Goal: Navigation & Orientation: Find specific page/section

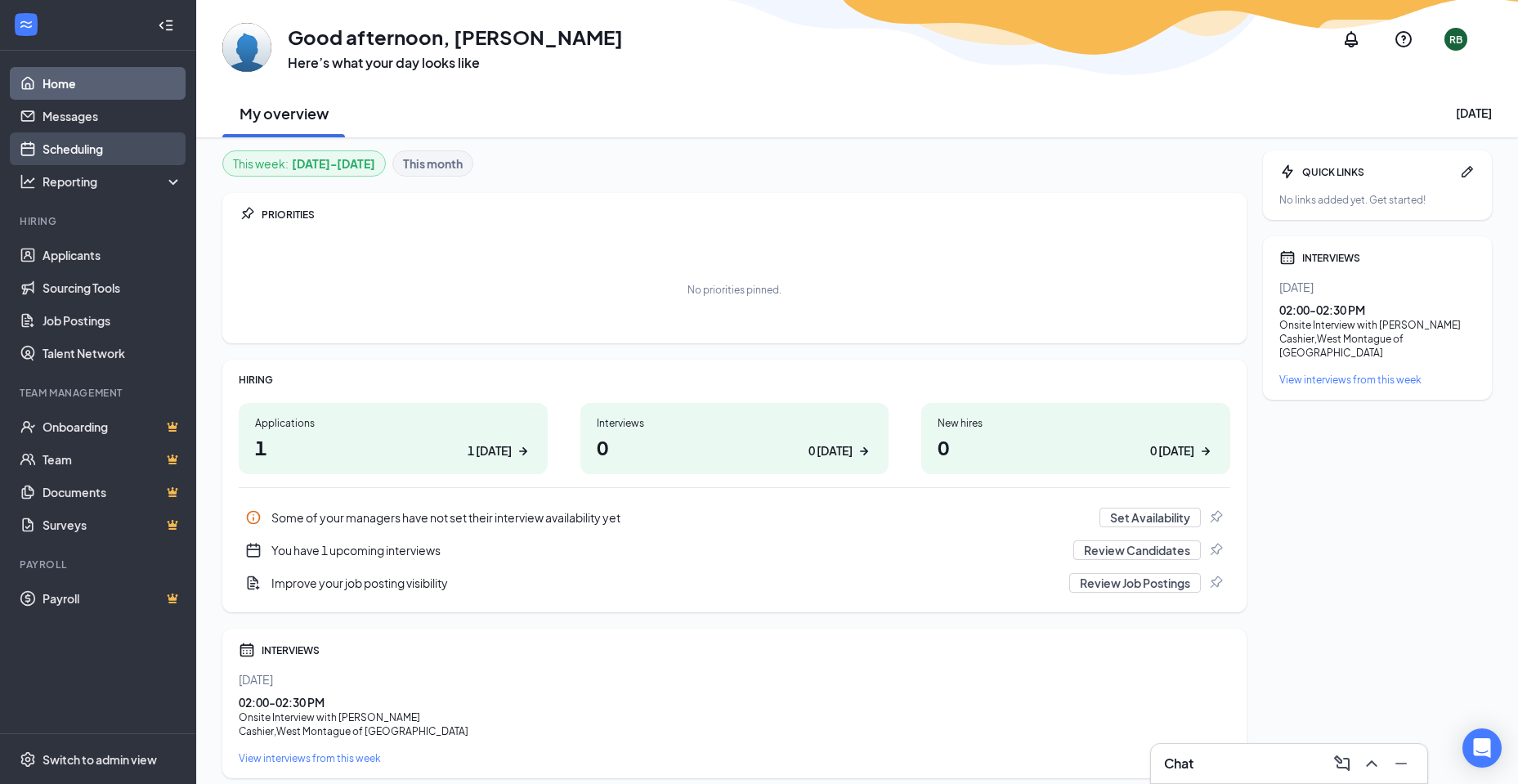
click at [88, 147] on link "Scheduling" at bounding box center [113, 148] width 140 height 33
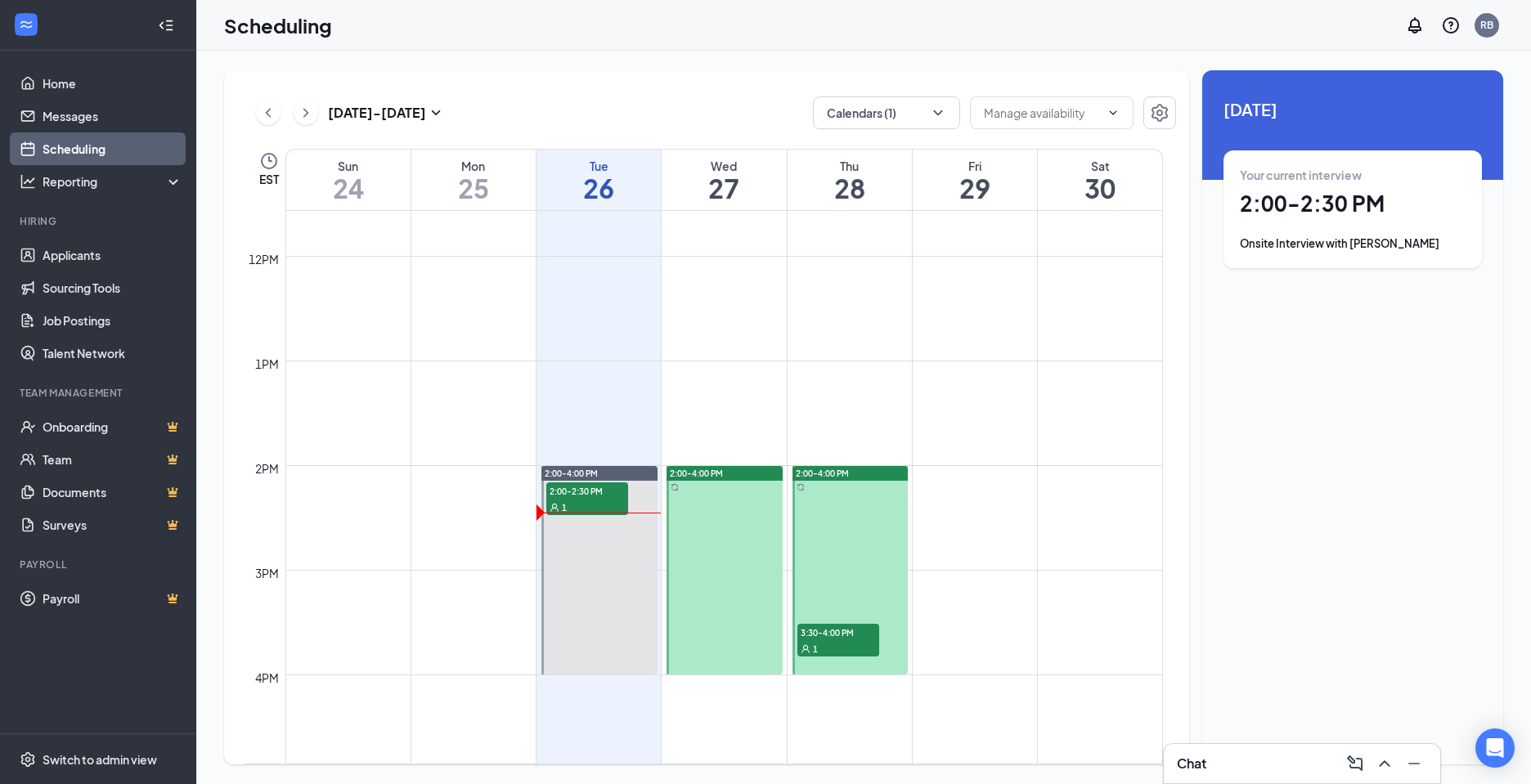
scroll to position [1376, 0]
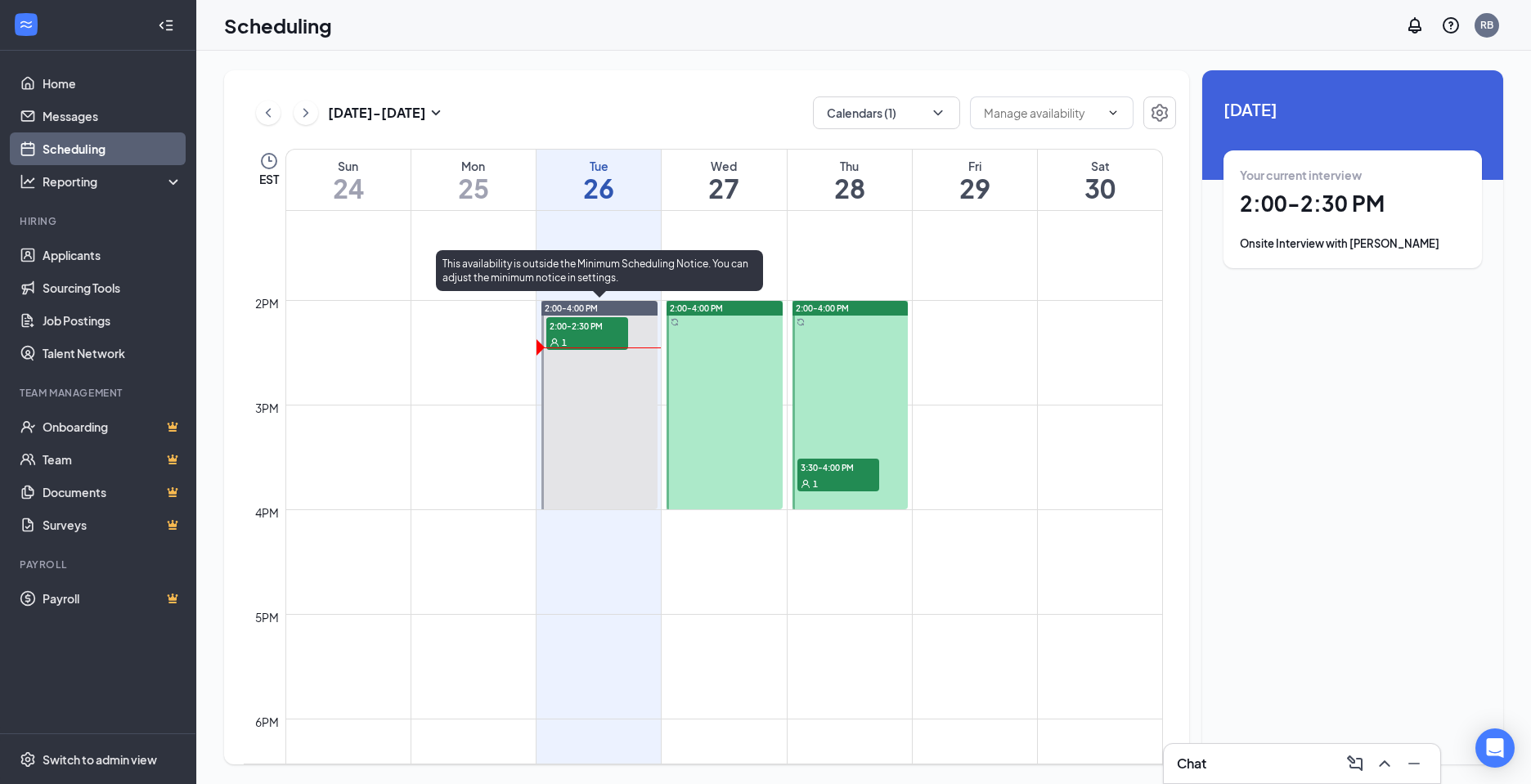
click at [585, 330] on span "2:00-2:30 PM" at bounding box center [587, 325] width 82 height 16
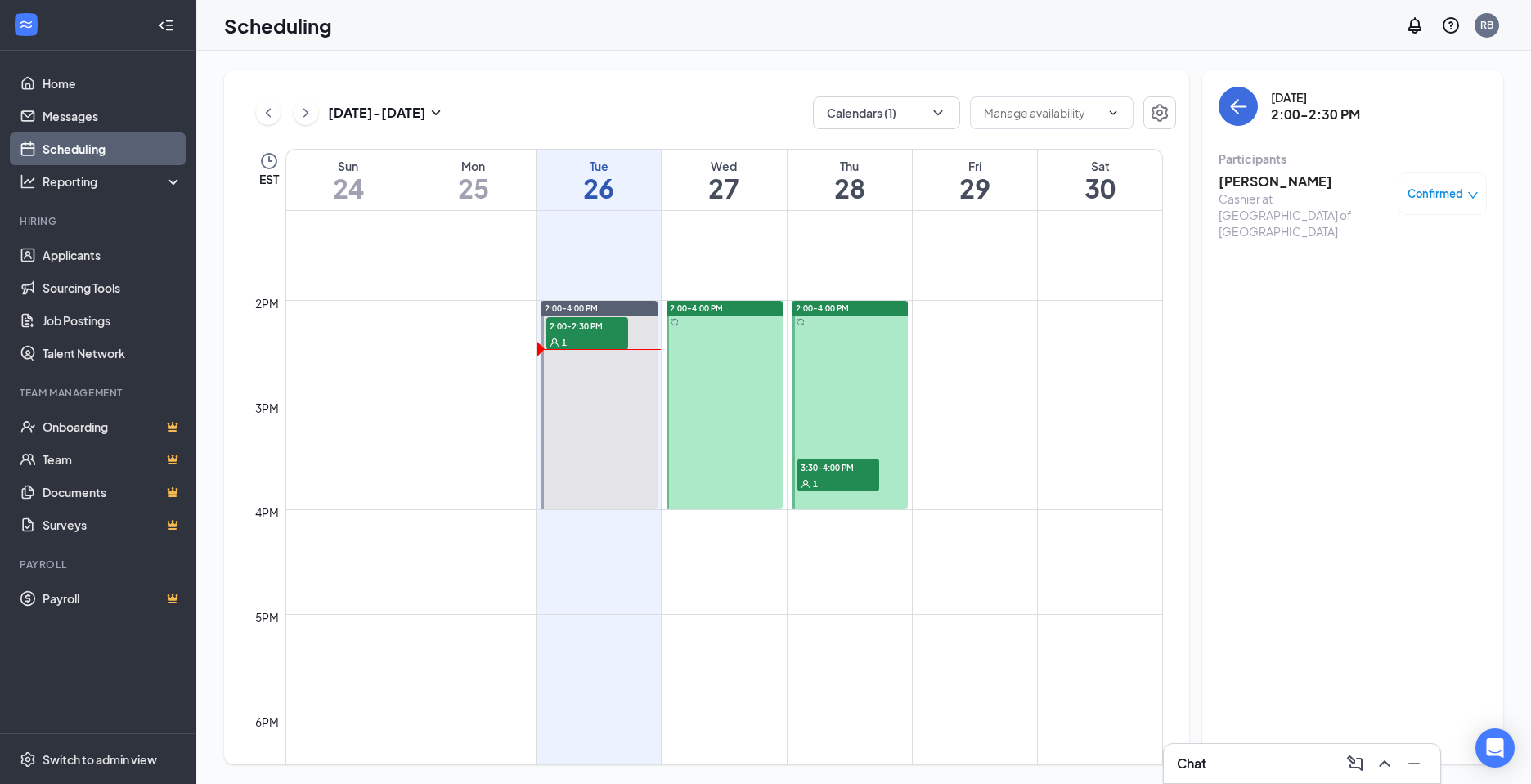
click at [314, 111] on button at bounding box center [306, 113] width 25 height 25
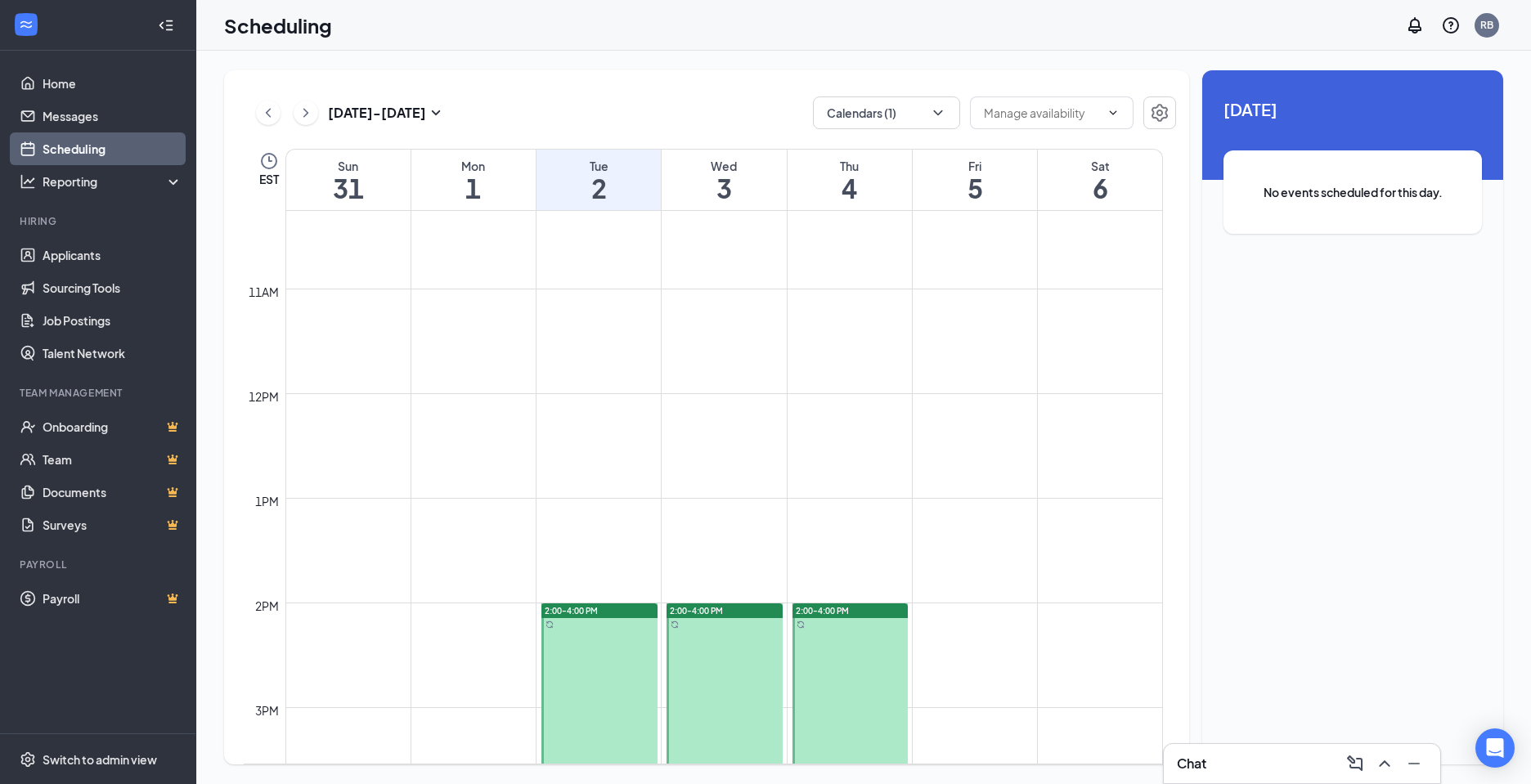
scroll to position [1376, 0]
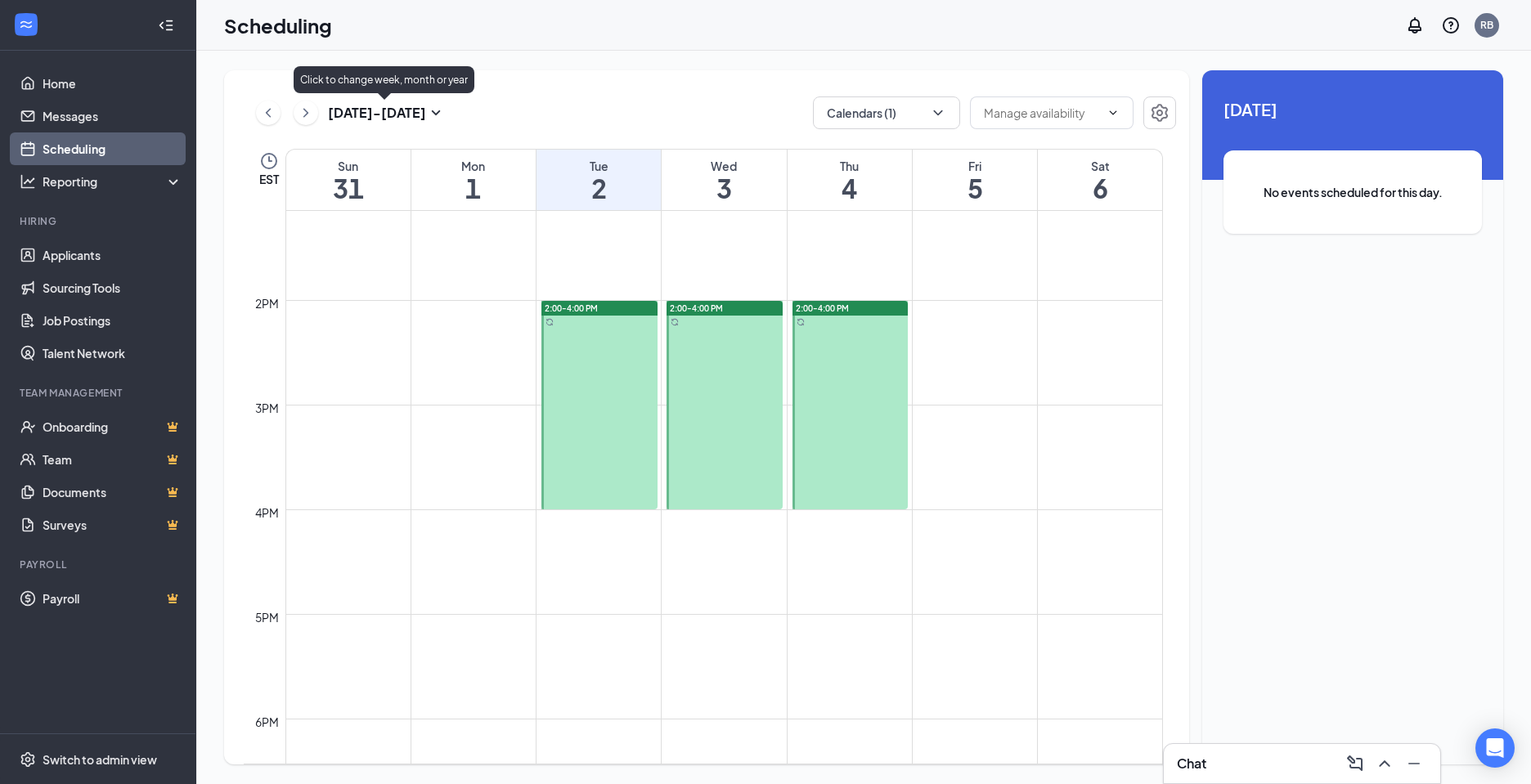
click at [309, 109] on icon "ChevronRight" at bounding box center [306, 113] width 16 height 20
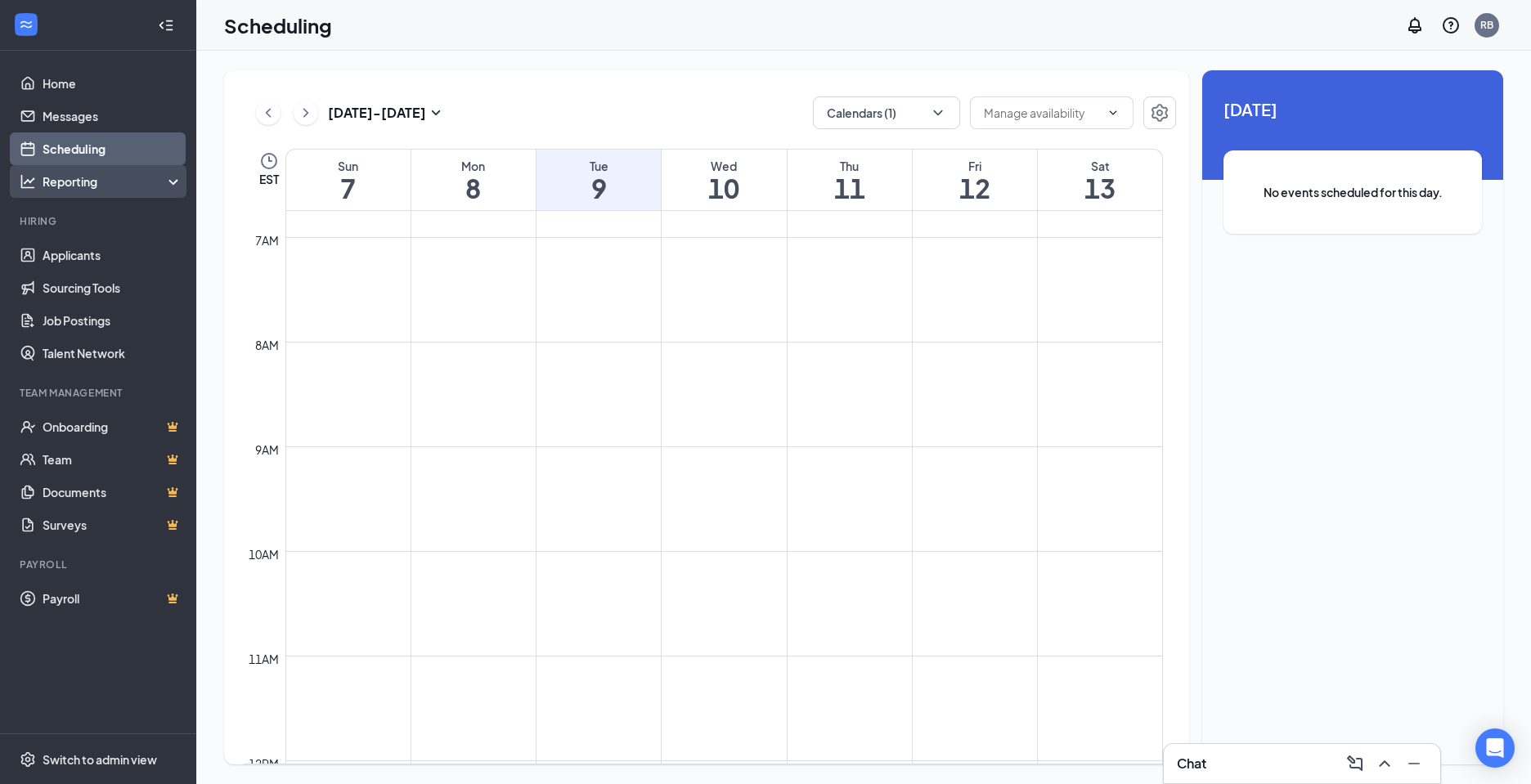
scroll to position [313, 0]
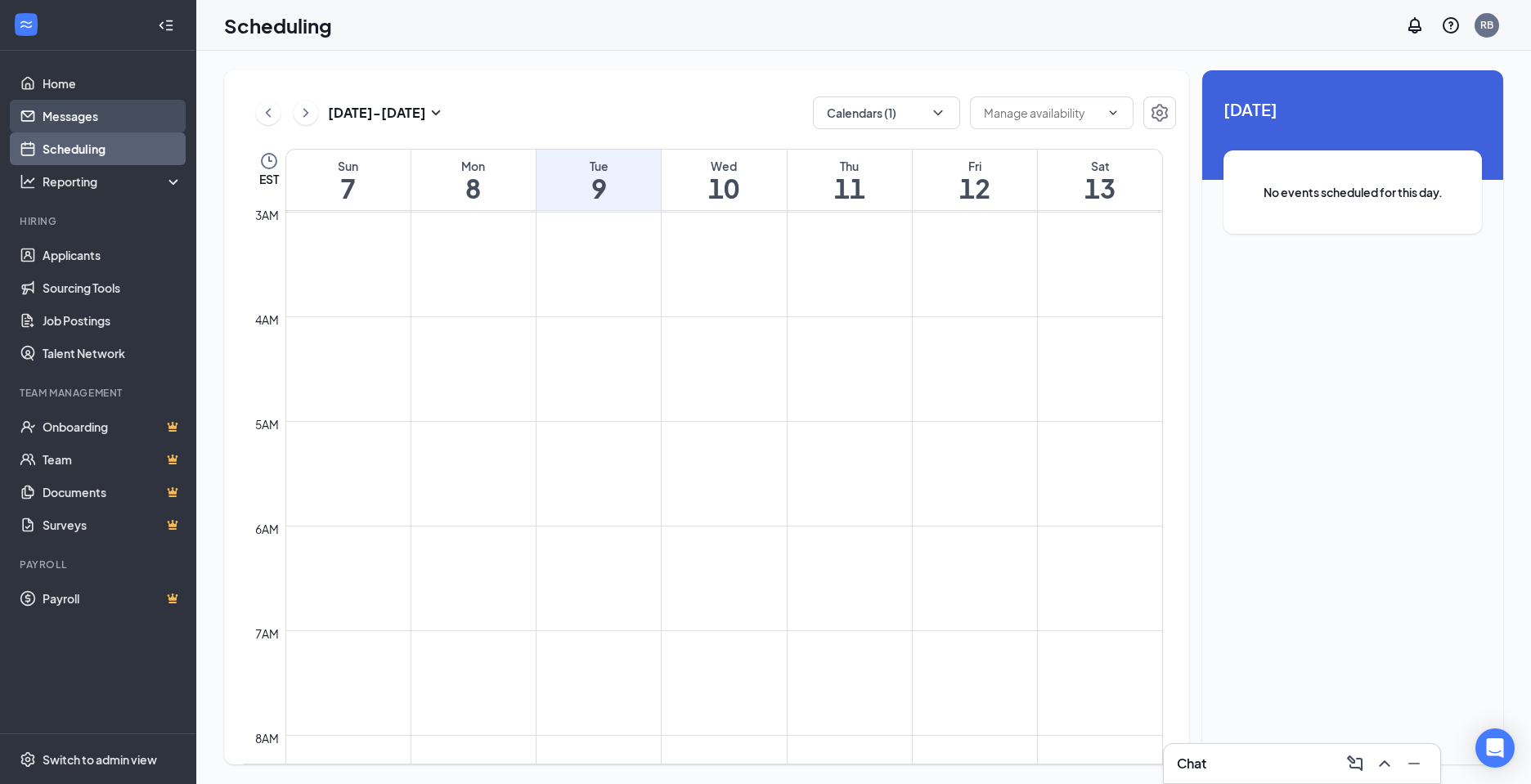
click at [99, 116] on link "Messages" at bounding box center [113, 116] width 140 height 33
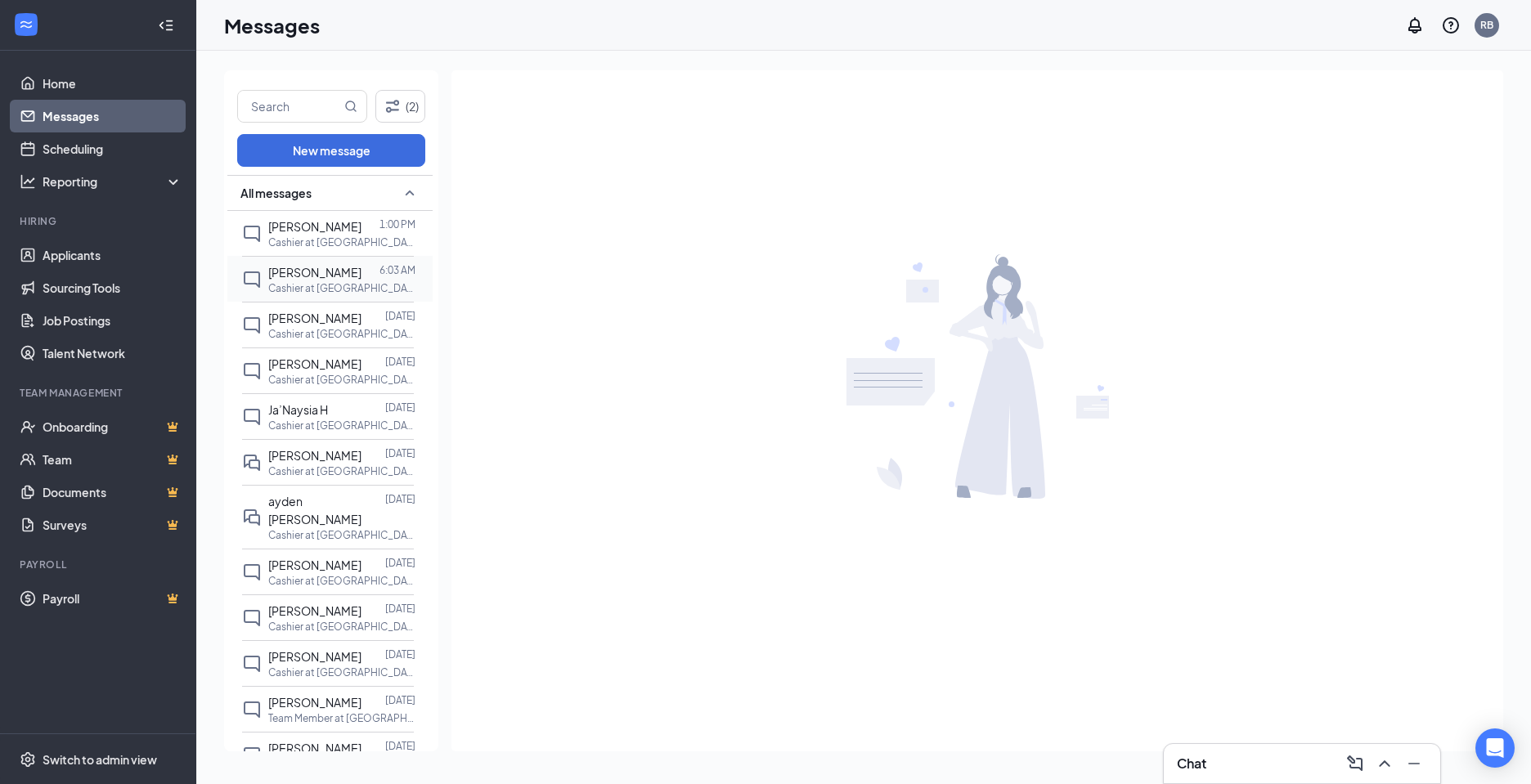
click at [310, 269] on span "[PERSON_NAME]" at bounding box center [315, 272] width 94 height 15
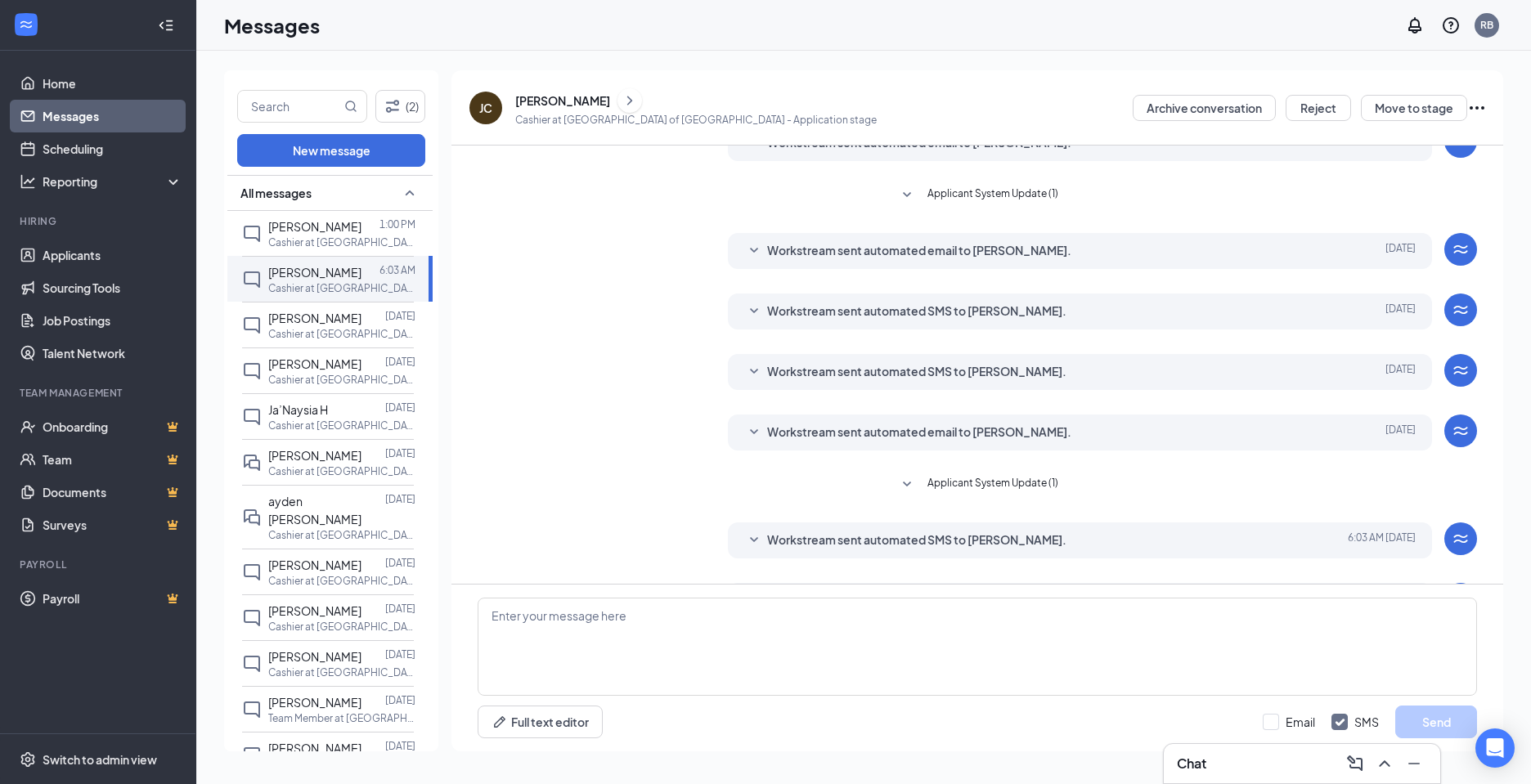
scroll to position [179, 0]
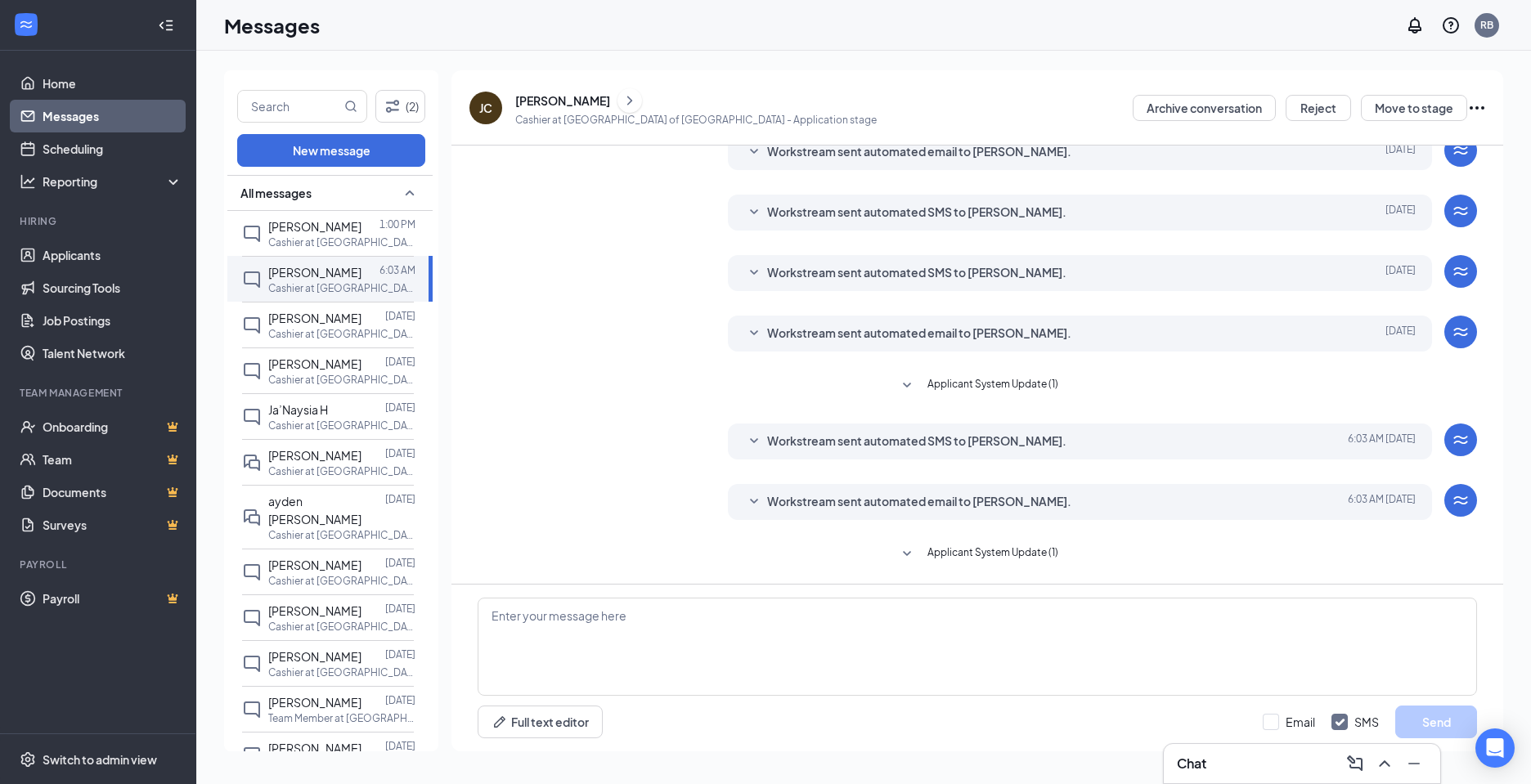
click at [833, 498] on span "Workstream sent automated email to [PERSON_NAME]." at bounding box center [918, 502] width 304 height 20
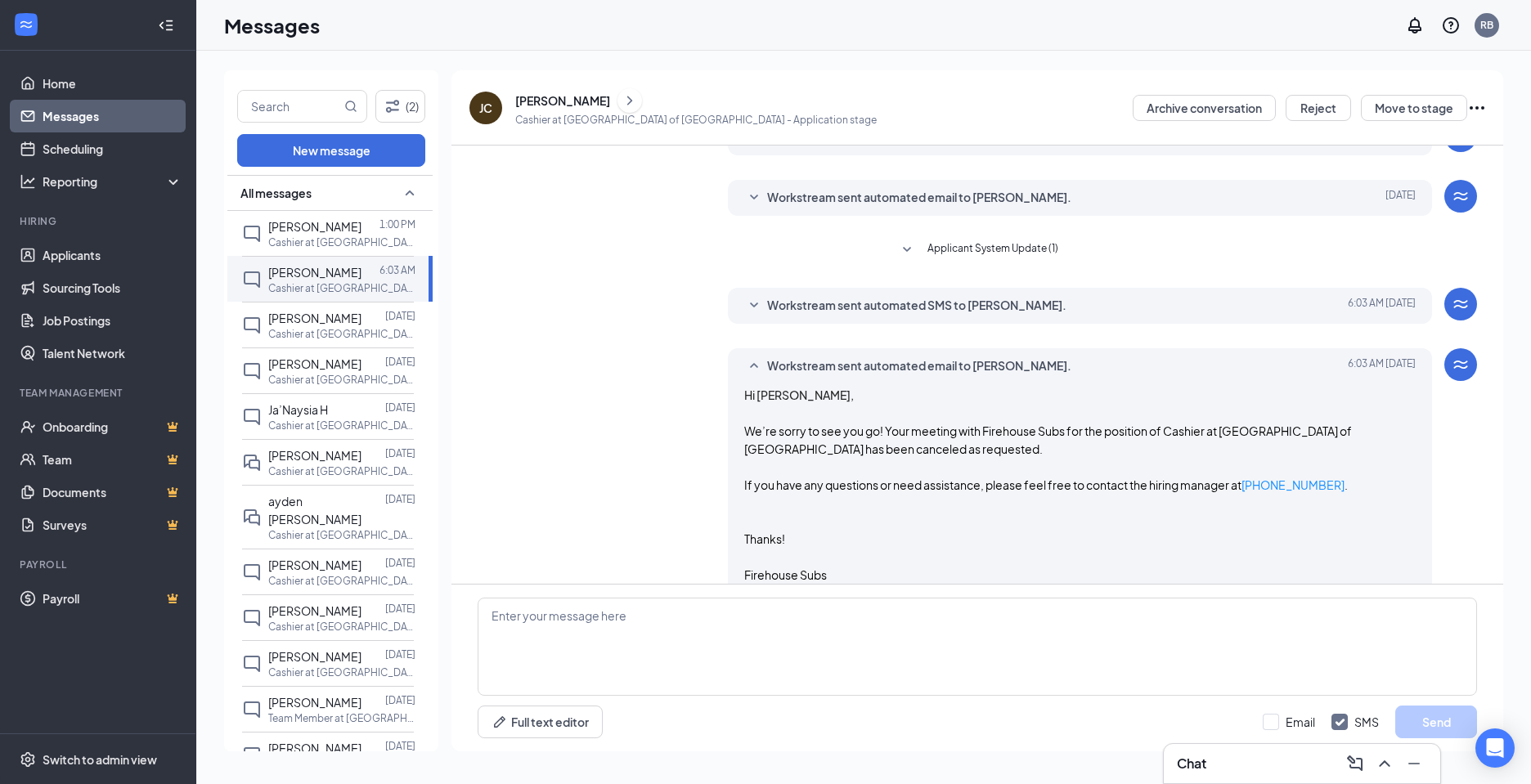
scroll to position [344, 0]
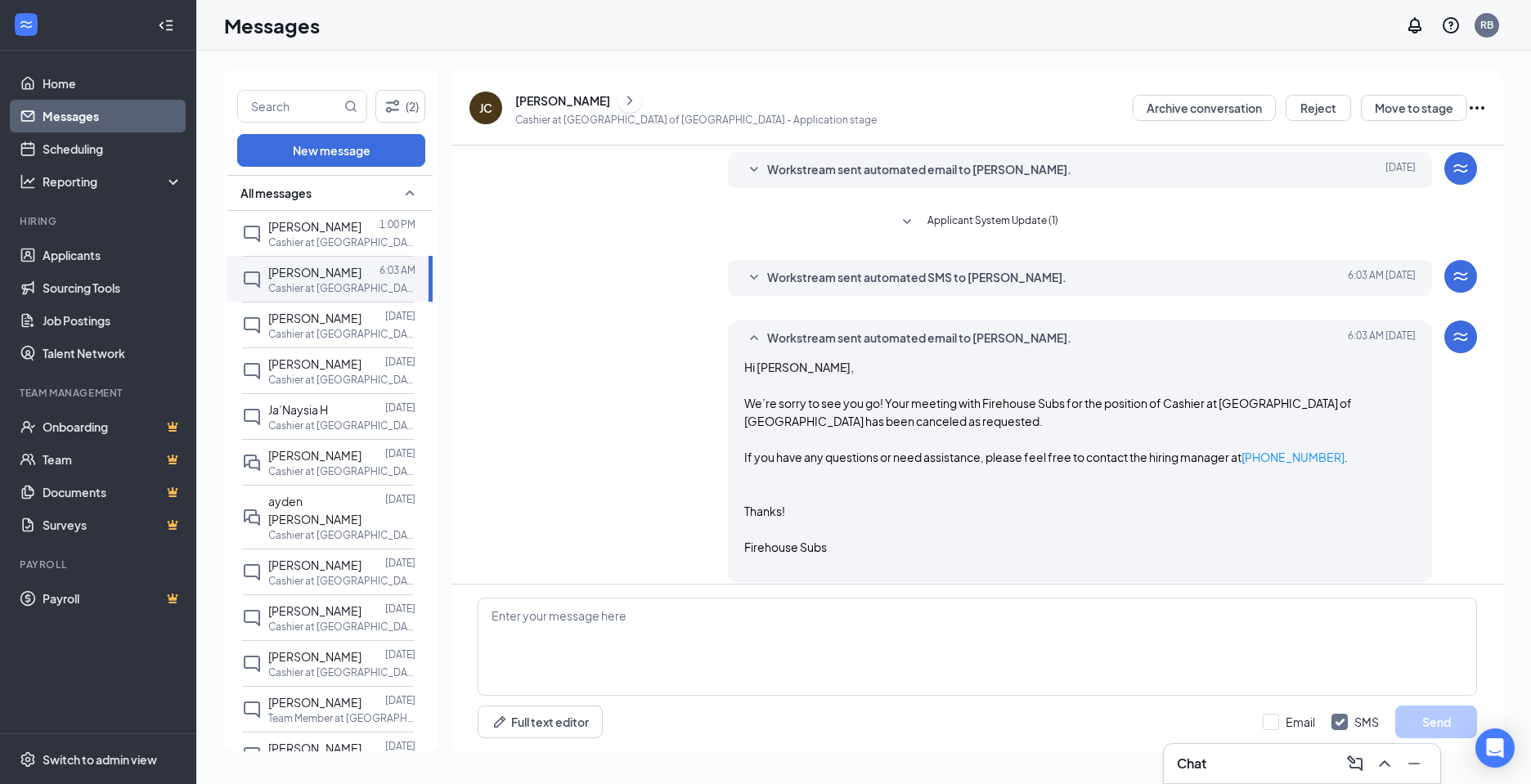
click at [862, 281] on span "Workstream sent automated SMS to [PERSON_NAME]." at bounding box center [916, 278] width 299 height 20
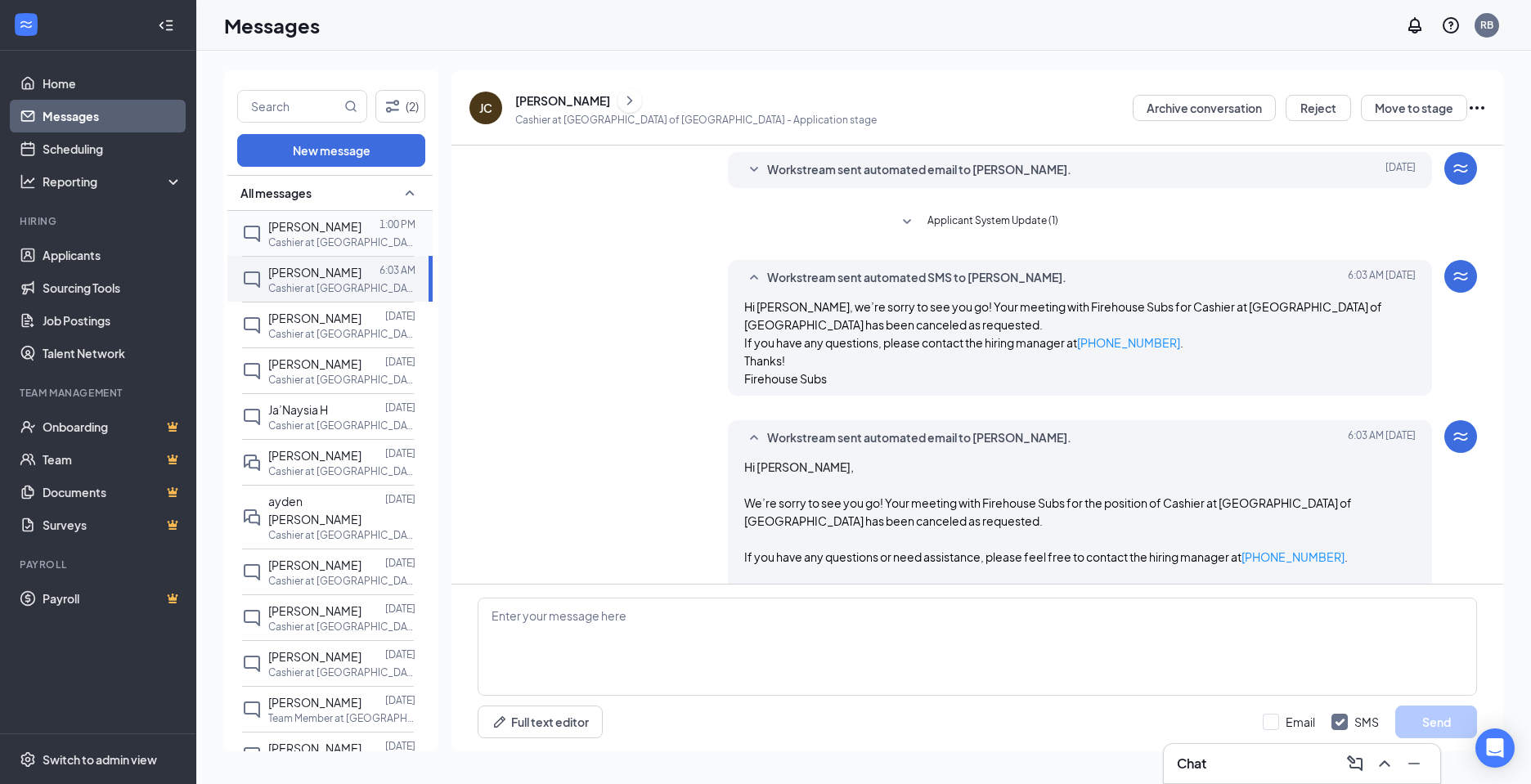
click at [307, 241] on p "Cashier at [GEOGRAPHIC_DATA] of [GEOGRAPHIC_DATA]" at bounding box center [342, 242] width 148 height 14
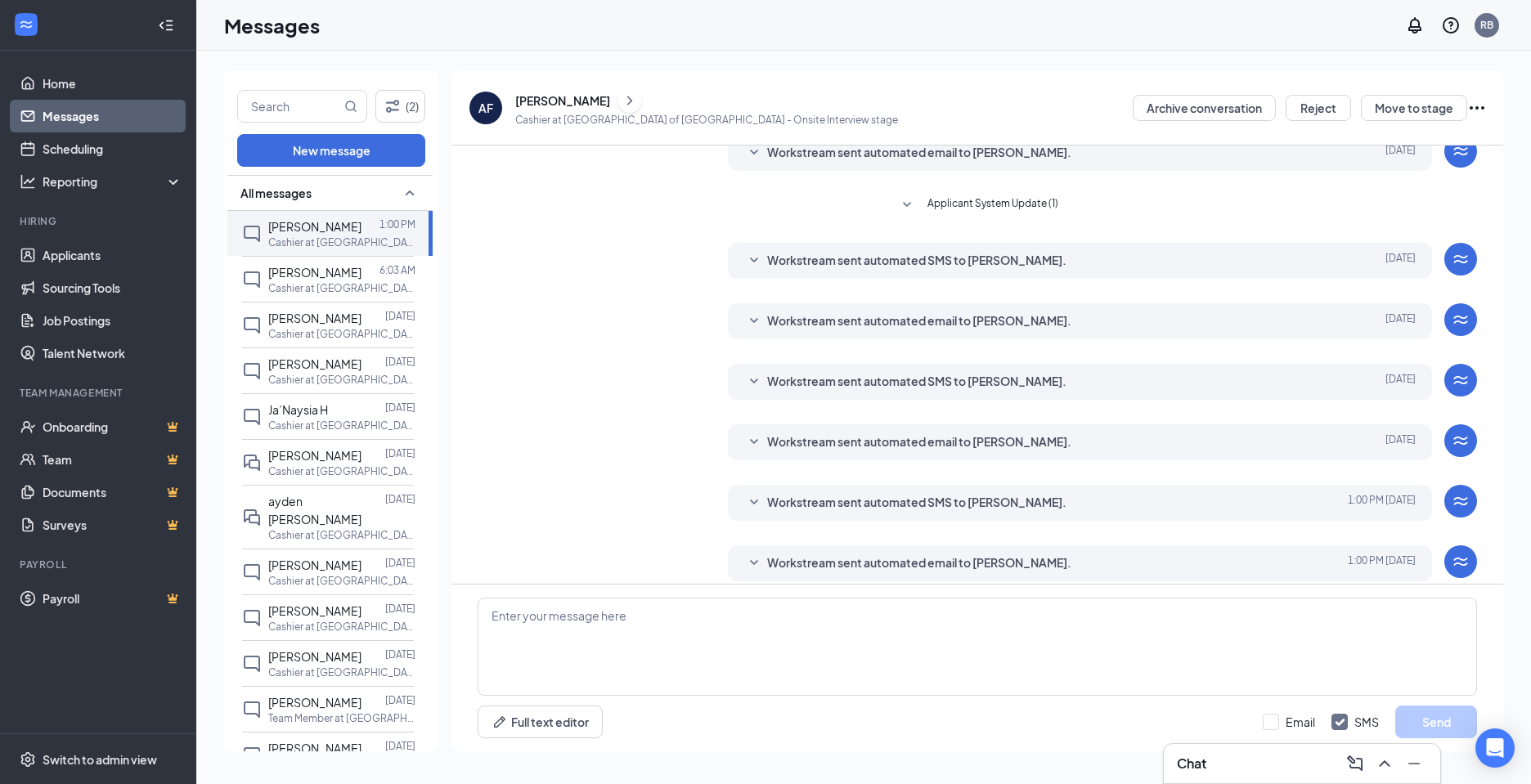
scroll to position [206, 0]
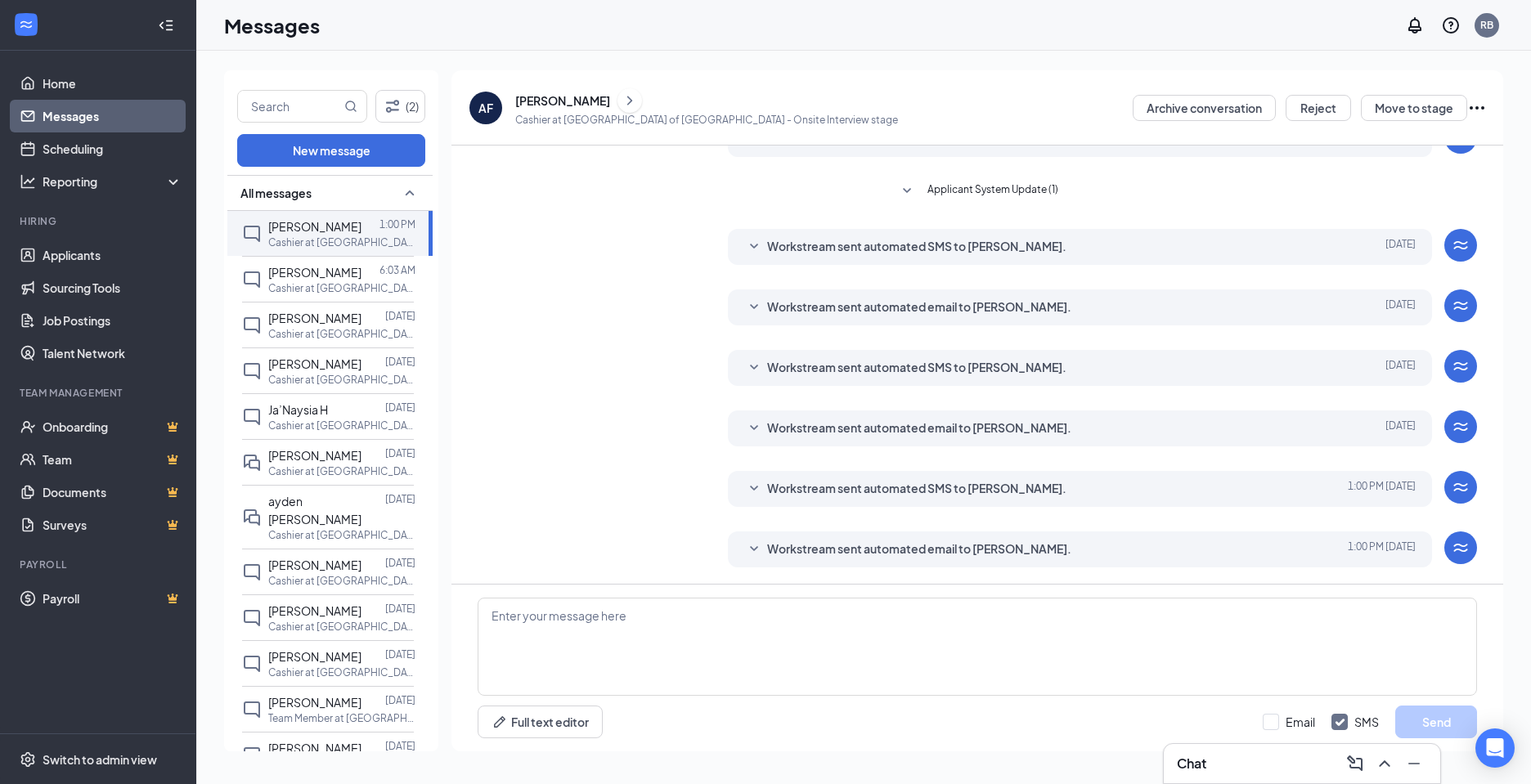
click at [813, 545] on span "Workstream sent automated email to [PERSON_NAME]." at bounding box center [918, 549] width 304 height 20
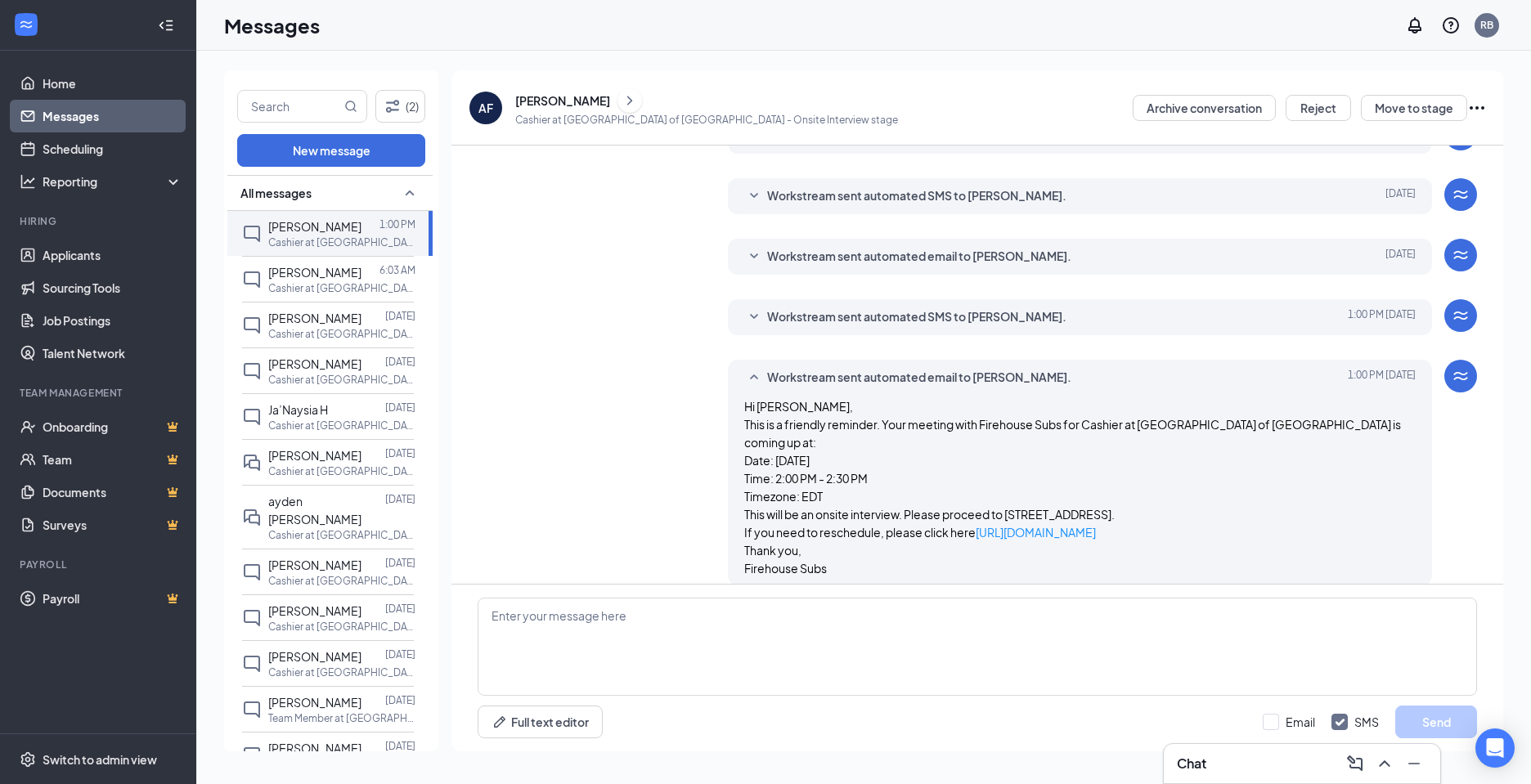
scroll to position [395, 0]
